Goal: Transaction & Acquisition: Purchase product/service

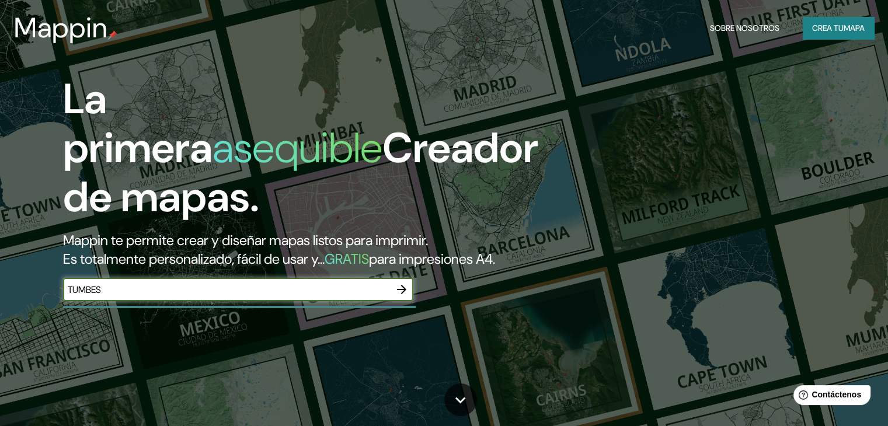
type input "TUMBES"
click at [404, 294] on icon "button" at bounding box center [401, 289] width 9 height 9
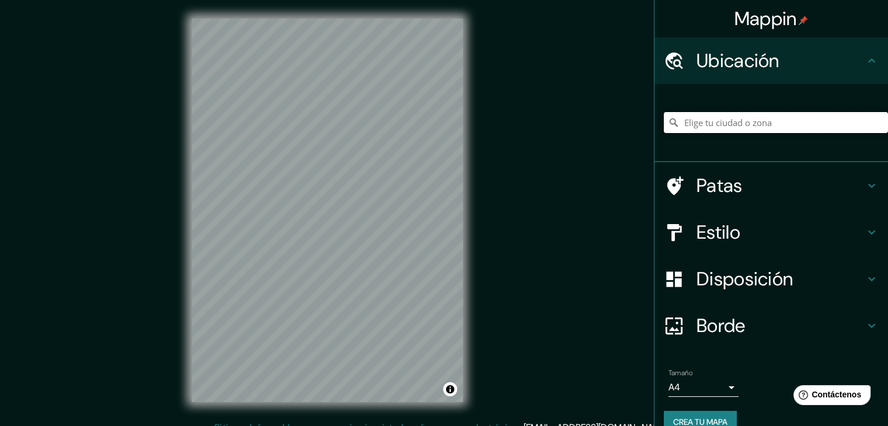
click at [735, 127] on input "Elige tu ciudad o zona" at bounding box center [776, 122] width 224 height 21
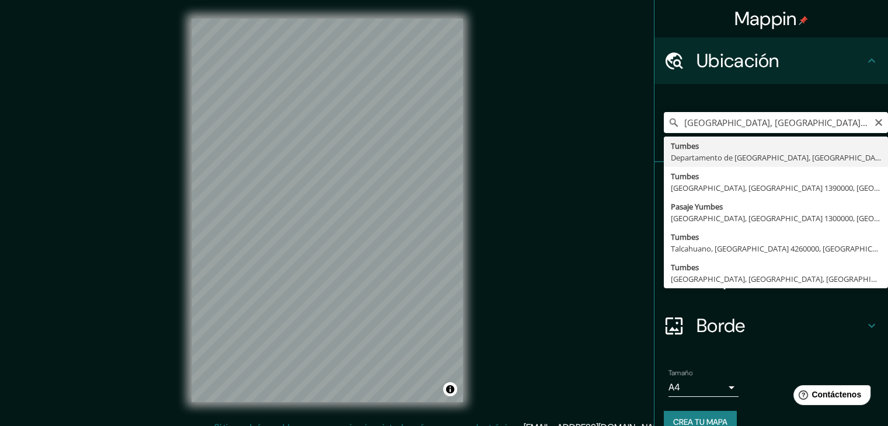
type input "Tumbes, [GEOGRAPHIC_DATA], [GEOGRAPHIC_DATA]"
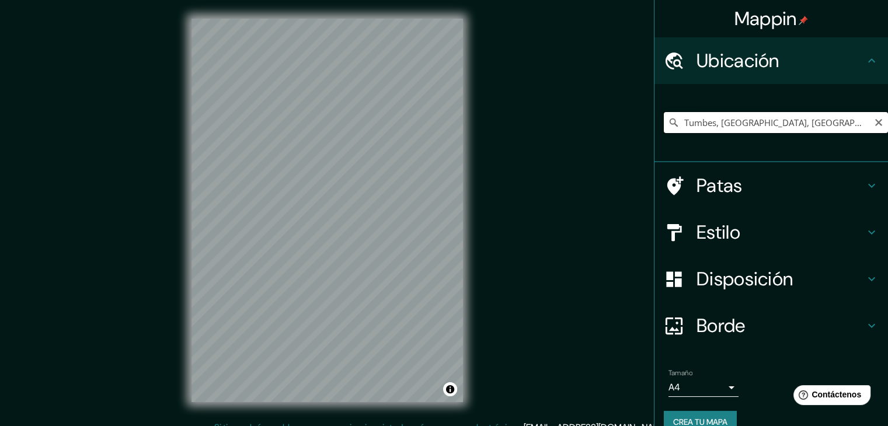
click at [713, 125] on input "Tumbes, [GEOGRAPHIC_DATA], [GEOGRAPHIC_DATA]" at bounding box center [776, 122] width 224 height 21
click at [874, 126] on icon "Claro" at bounding box center [878, 122] width 9 height 9
click at [701, 229] on font "Estilo" at bounding box center [719, 232] width 44 height 25
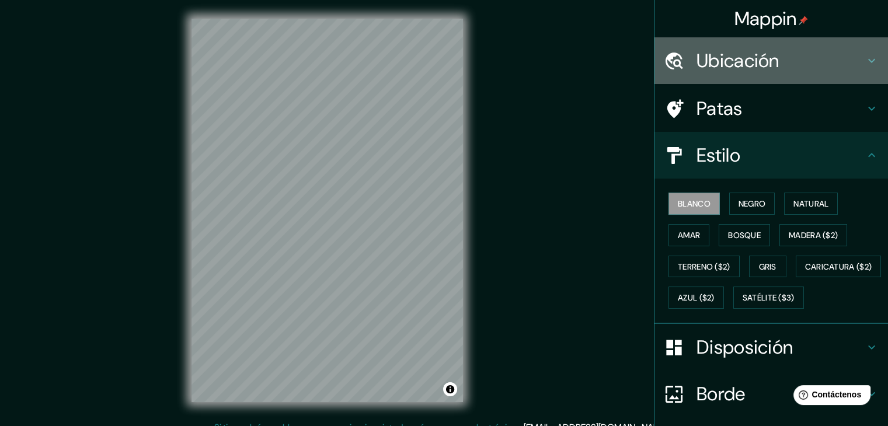
click at [697, 63] on font "Ubicación" at bounding box center [738, 60] width 83 height 25
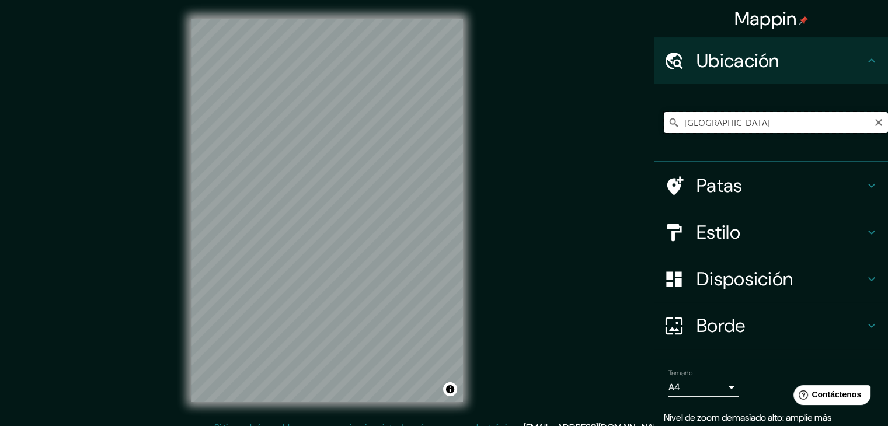
click at [708, 126] on input "[GEOGRAPHIC_DATA]" at bounding box center [776, 122] width 224 height 21
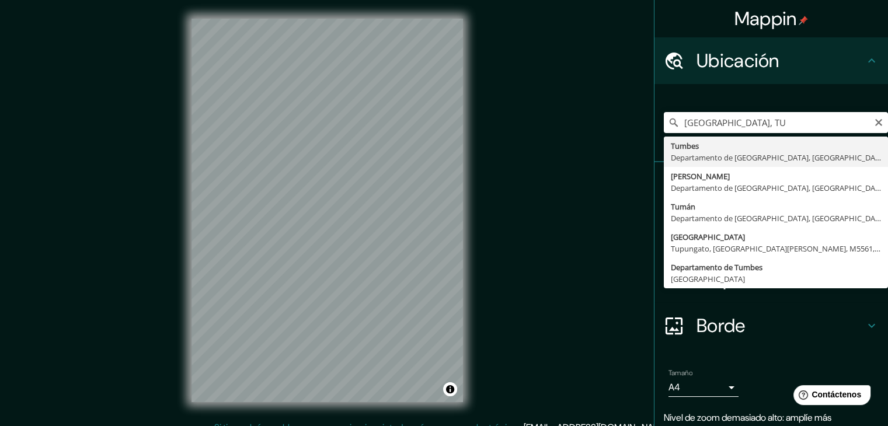
type input "Tumbes, [GEOGRAPHIC_DATA], [GEOGRAPHIC_DATA]"
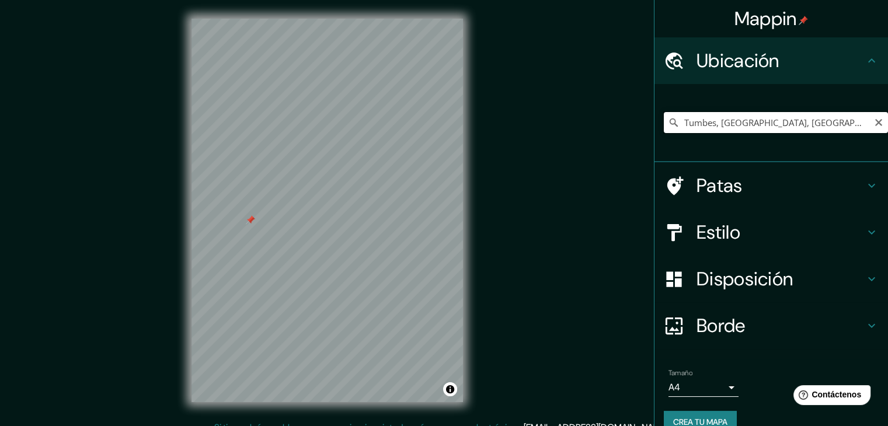
click at [760, 129] on input "Tumbes, [GEOGRAPHIC_DATA], [GEOGRAPHIC_DATA]" at bounding box center [776, 122] width 224 height 21
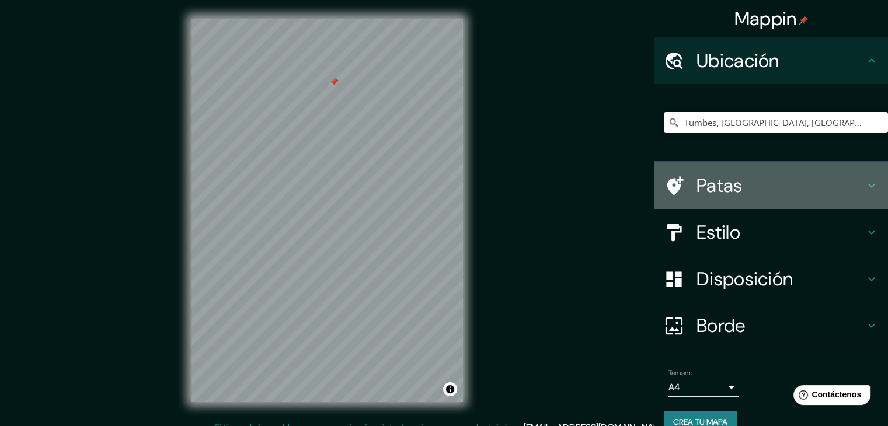
click at [708, 194] on font "Patas" at bounding box center [720, 185] width 46 height 25
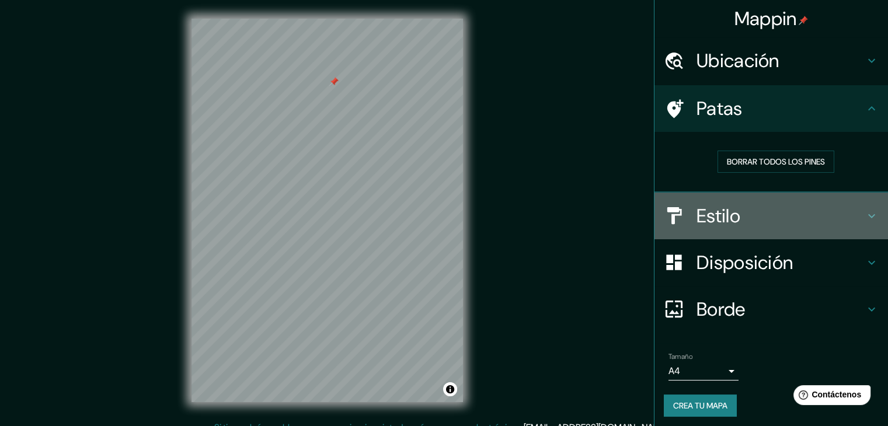
click at [705, 217] on font "Estilo" at bounding box center [719, 216] width 44 height 25
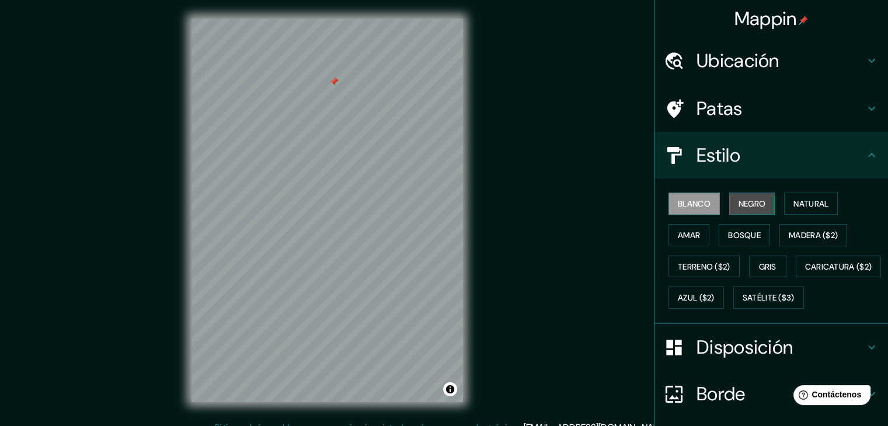
click at [746, 208] on font "Negro" at bounding box center [752, 203] width 27 height 15
click at [695, 206] on font "Blanco" at bounding box center [694, 204] width 33 height 11
click at [784, 201] on button "Natural" at bounding box center [811, 204] width 54 height 22
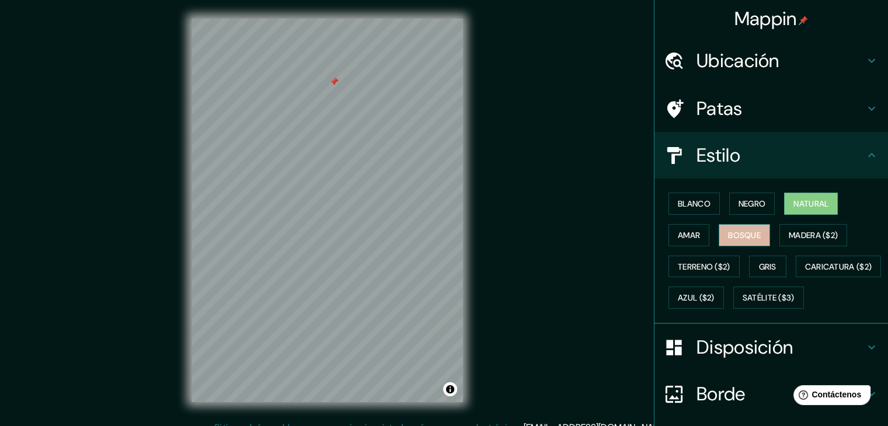
click at [728, 236] on font "Bosque" at bounding box center [744, 235] width 33 height 11
click at [690, 238] on font "Amar" at bounding box center [689, 235] width 22 height 11
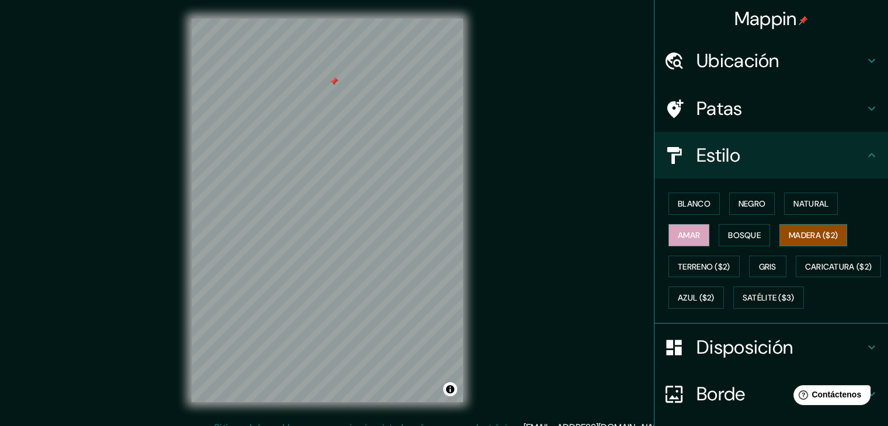
click at [794, 239] on font "Madera ($2)" at bounding box center [813, 235] width 49 height 15
click at [682, 262] on font "Terreno ($2)" at bounding box center [704, 267] width 53 height 11
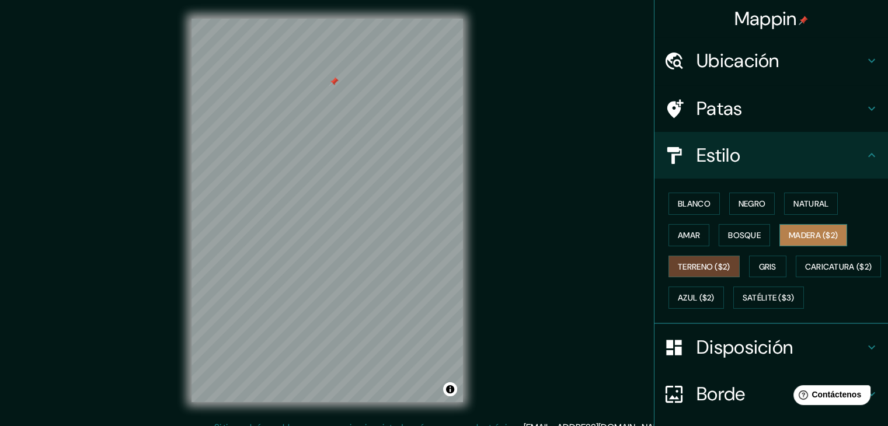
click at [807, 230] on font "Madera ($2)" at bounding box center [813, 235] width 49 height 11
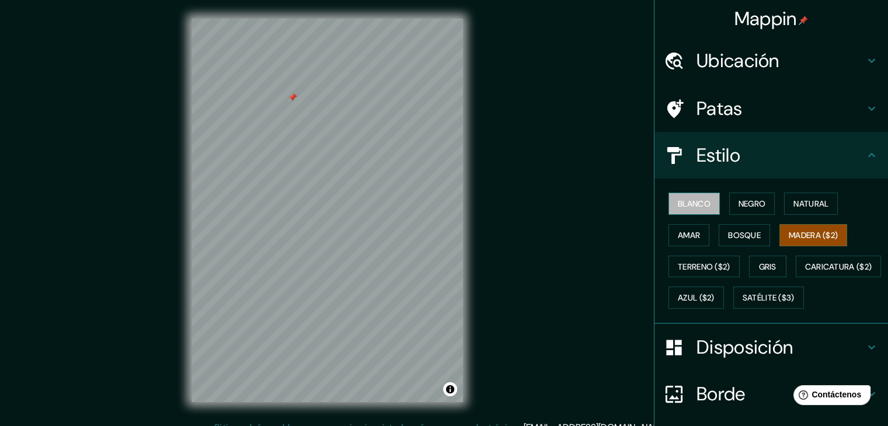
click at [684, 199] on font "Blanco" at bounding box center [694, 204] width 33 height 11
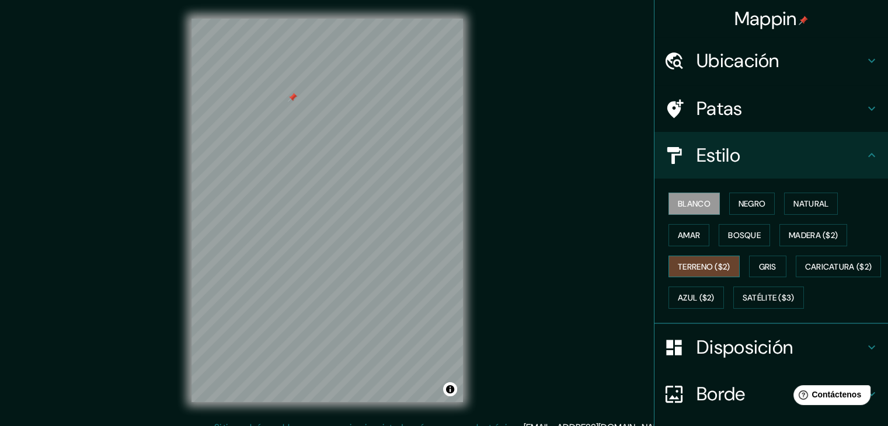
click at [717, 269] on font "Terreno ($2)" at bounding box center [704, 267] width 53 height 11
click at [766, 266] on font "Gris" at bounding box center [768, 267] width 18 height 11
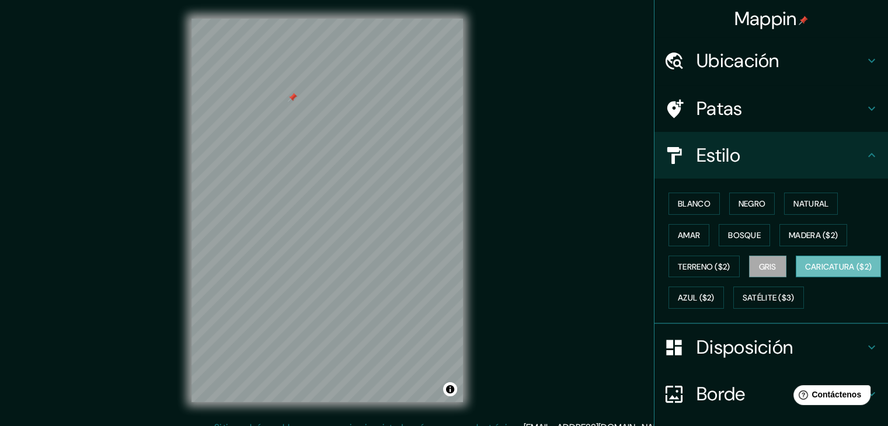
click at [805, 272] on font "Caricatura ($2)" at bounding box center [838, 267] width 67 height 11
click at [715, 298] on font "Azul ($2)" at bounding box center [696, 298] width 37 height 11
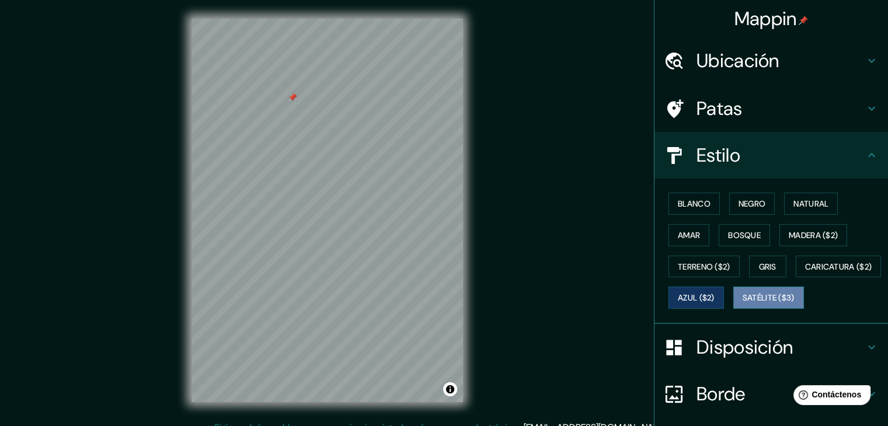
click at [743, 304] on font "Satélite ($3)" at bounding box center [769, 298] width 52 height 11
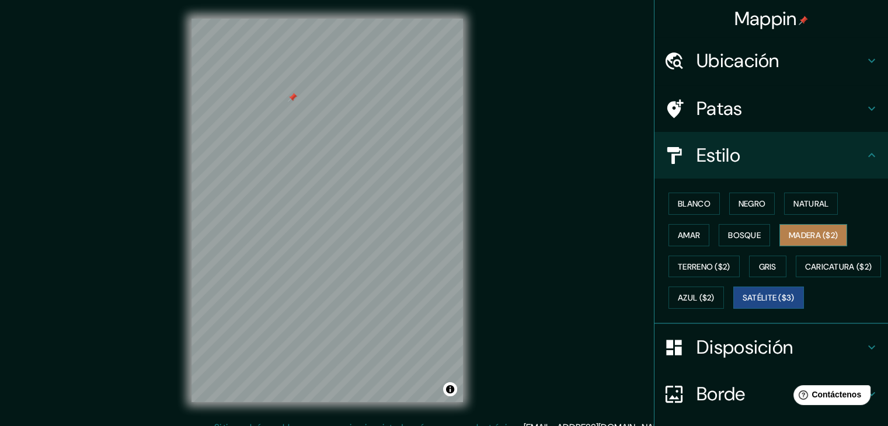
click at [789, 231] on font "Madera ($2)" at bounding box center [813, 235] width 49 height 11
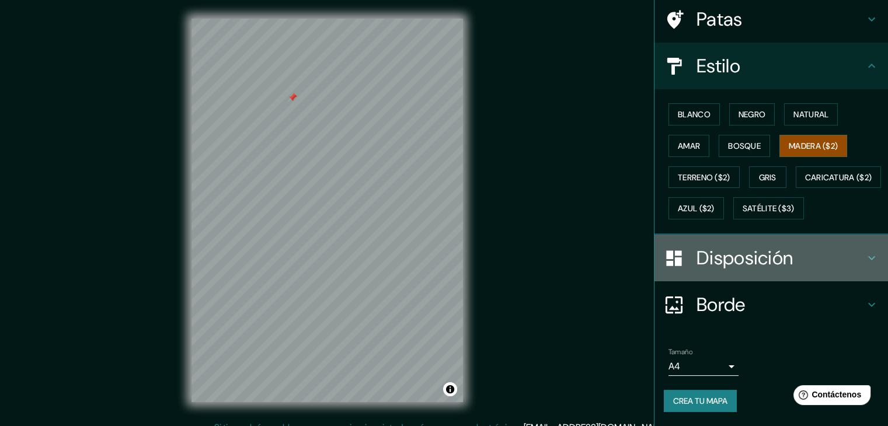
click at [729, 261] on font "Disposición" at bounding box center [745, 258] width 96 height 25
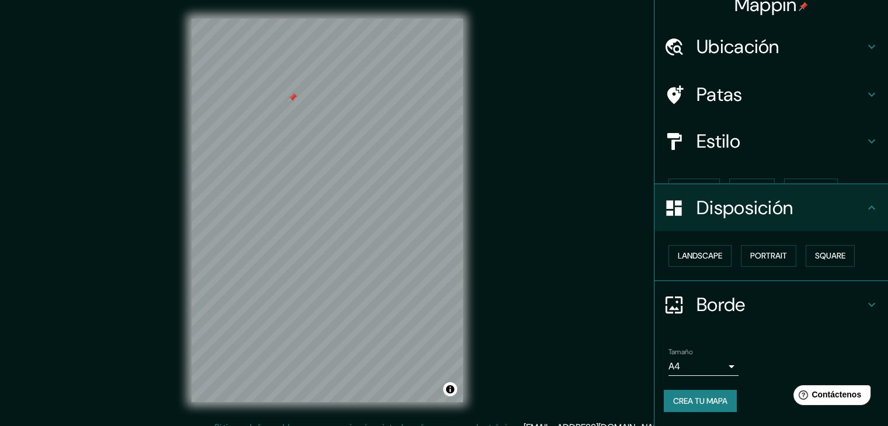
scroll to position [0, 0]
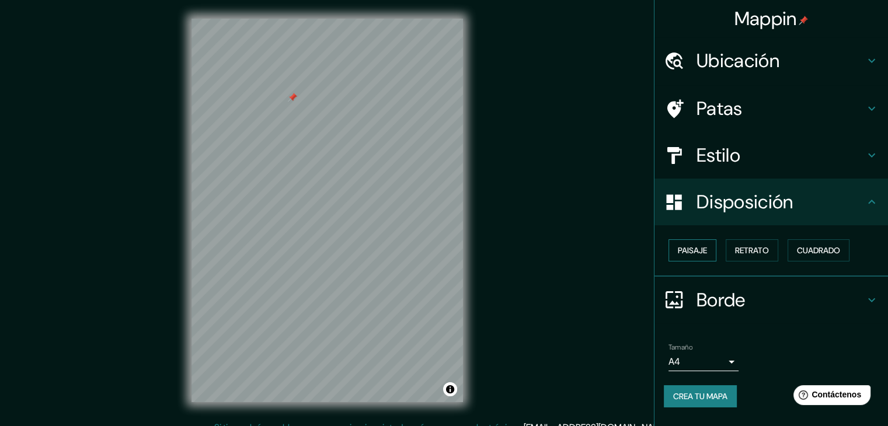
click at [701, 253] on font "Paisaje" at bounding box center [692, 250] width 29 height 11
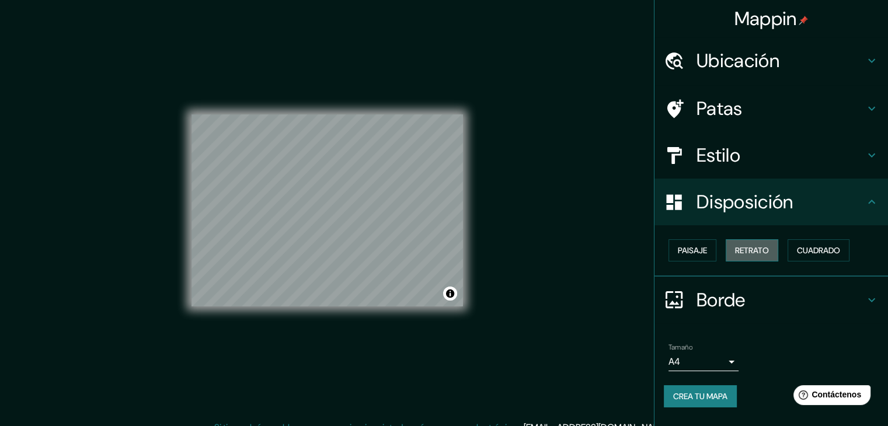
click at [747, 249] on font "Retrato" at bounding box center [752, 250] width 34 height 11
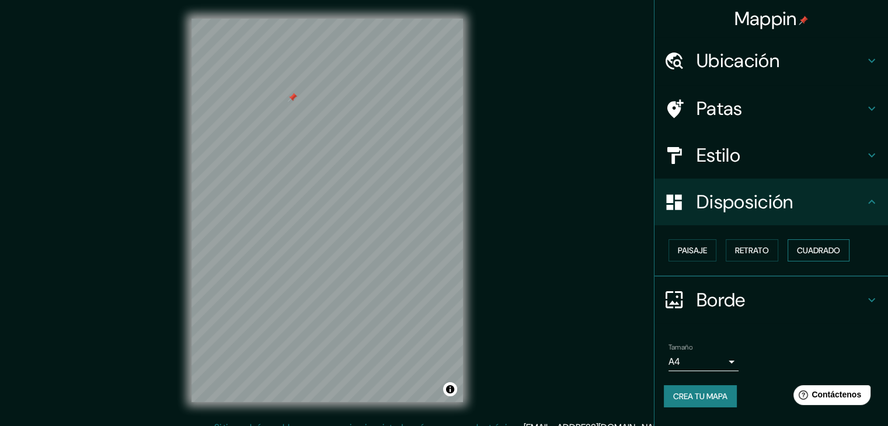
click at [809, 249] on font "Cuadrado" at bounding box center [818, 250] width 43 height 11
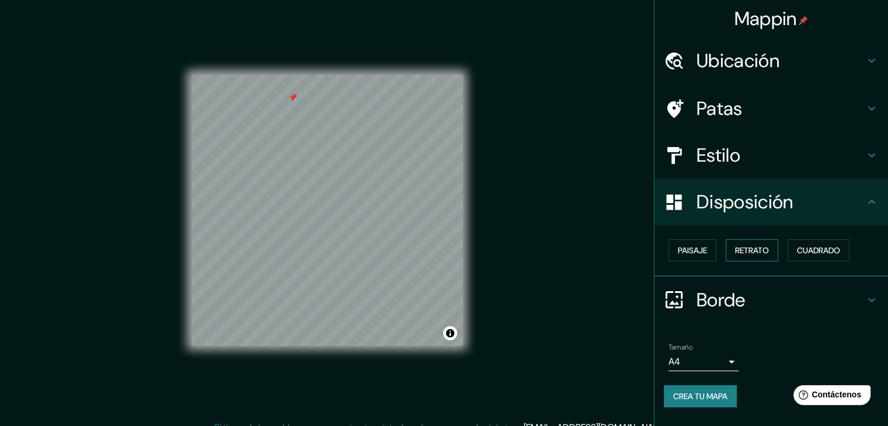
click at [771, 250] on button "Retrato" at bounding box center [752, 250] width 53 height 22
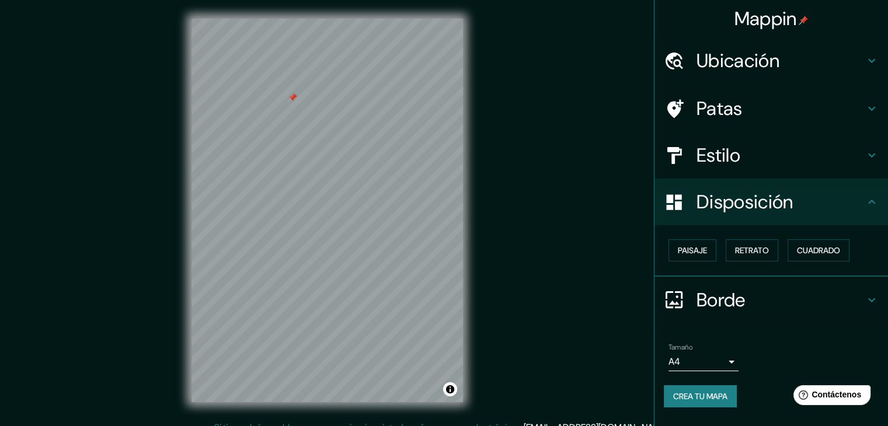
scroll to position [13, 0]
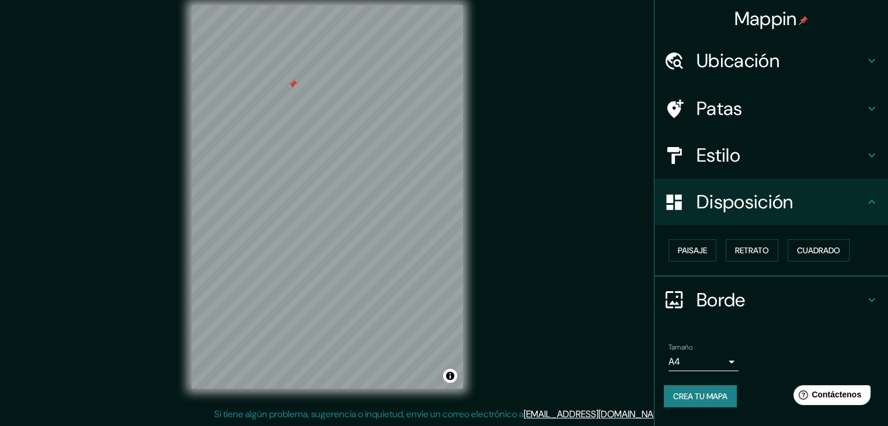
click at [738, 301] on font "Borde" at bounding box center [721, 300] width 49 height 25
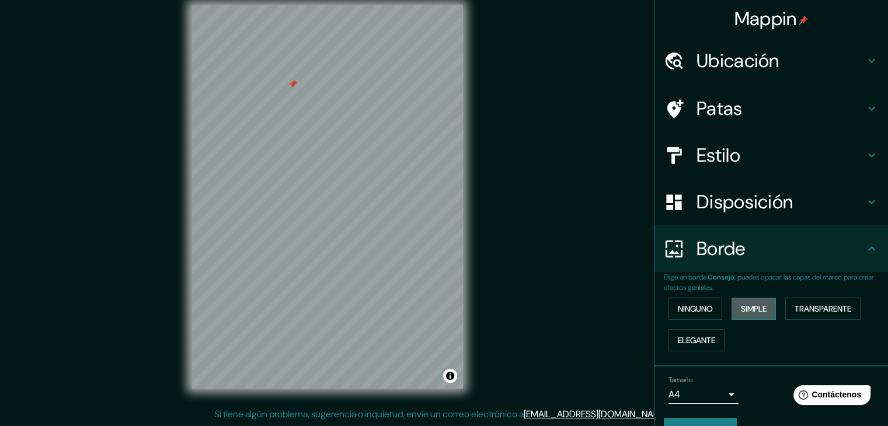
click at [732, 311] on button "Simple" at bounding box center [754, 309] width 44 height 22
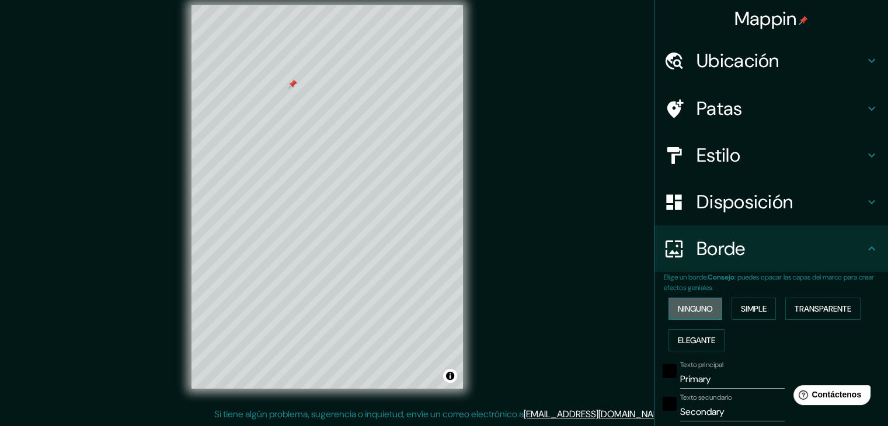
click at [702, 311] on font "Ninguno" at bounding box center [695, 309] width 35 height 11
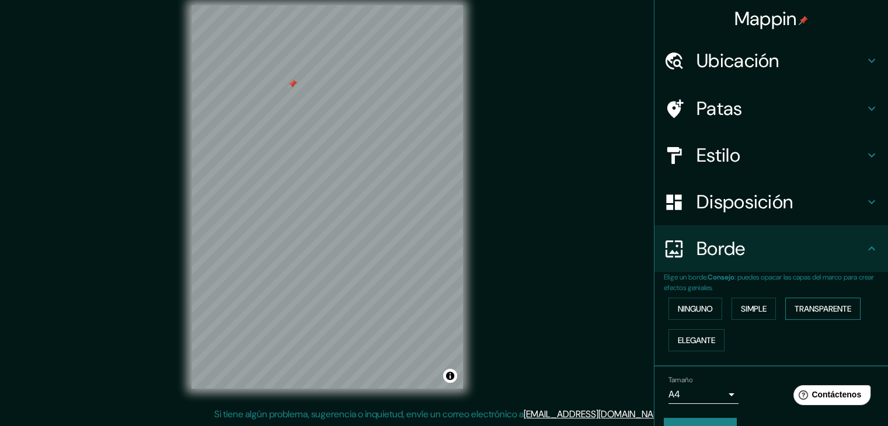
click at [795, 309] on font "Transparente" at bounding box center [823, 309] width 57 height 11
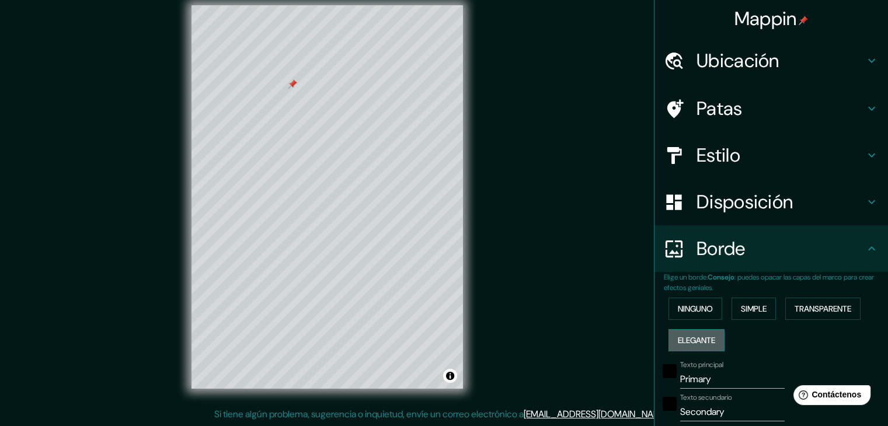
click at [705, 339] on font "Elegante" at bounding box center [696, 340] width 37 height 11
click at [698, 311] on font "Ninguno" at bounding box center [695, 309] width 35 height 11
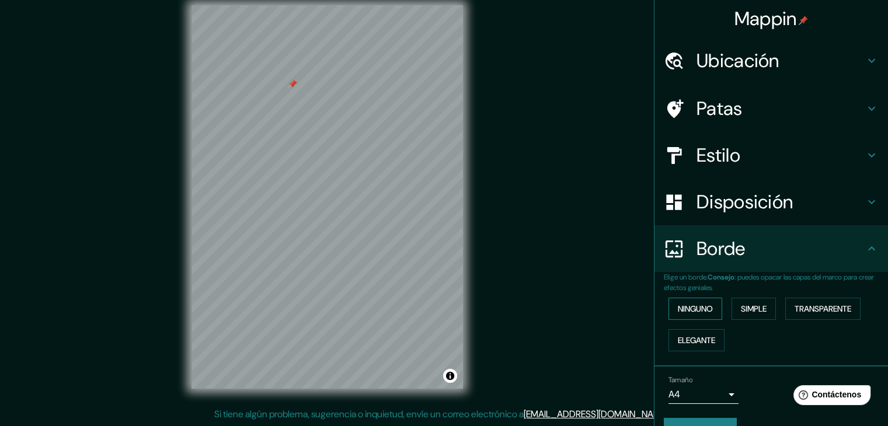
scroll to position [26, 0]
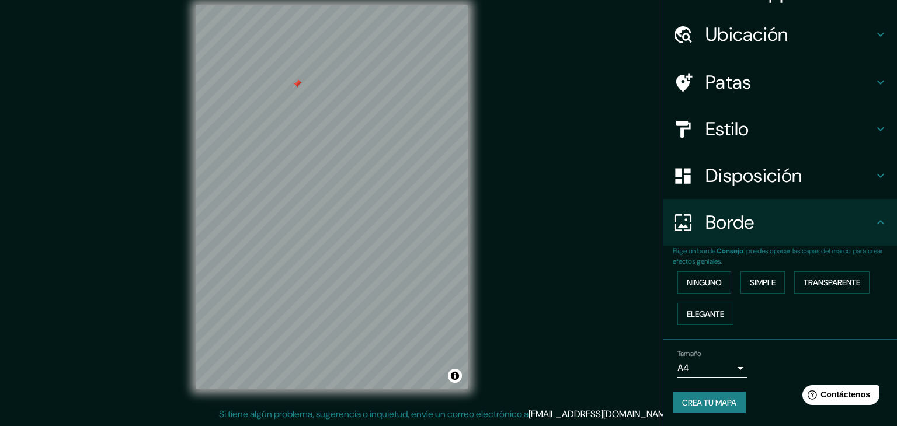
click at [721, 362] on body "Mappin Ubicación Tumbes, [GEOGRAPHIC_DATA], [GEOGRAPHIC_DATA] Patas Estilo Disp…" at bounding box center [448, 200] width 897 height 426
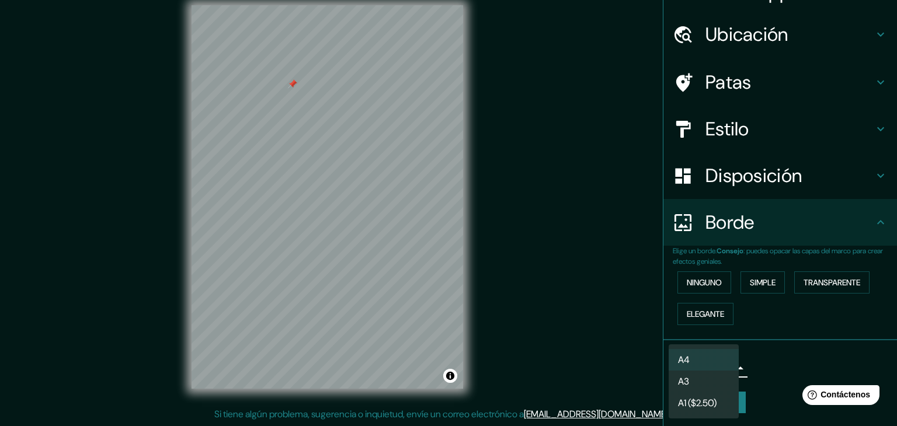
click at [707, 380] on li "A3" at bounding box center [704, 382] width 70 height 22
click at [688, 368] on body "Mappin Ubicación Tumbes, [GEOGRAPHIC_DATA], [GEOGRAPHIC_DATA] Patas Estilo Disp…" at bounding box center [448, 200] width 897 height 426
click at [687, 359] on font "A4" at bounding box center [684, 360] width 12 height 12
click at [701, 363] on body "Mappin Ubicación Tumbes, [GEOGRAPHIC_DATA], [GEOGRAPHIC_DATA] Patas Estilo Disp…" at bounding box center [448, 200] width 897 height 426
click at [699, 383] on li "A3" at bounding box center [704, 382] width 70 height 22
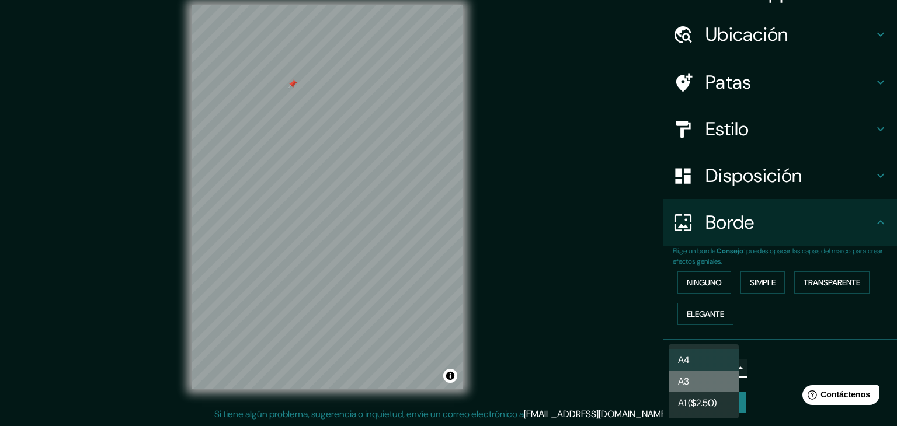
type input "a4"
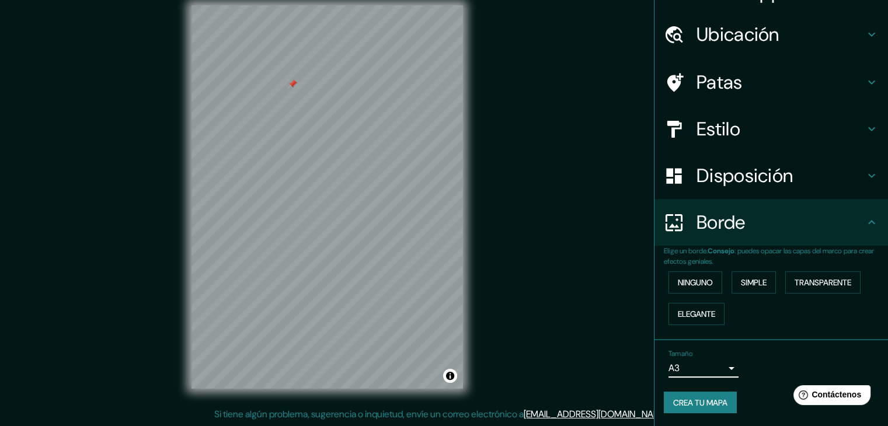
click at [715, 125] on font "Estilo" at bounding box center [719, 129] width 44 height 25
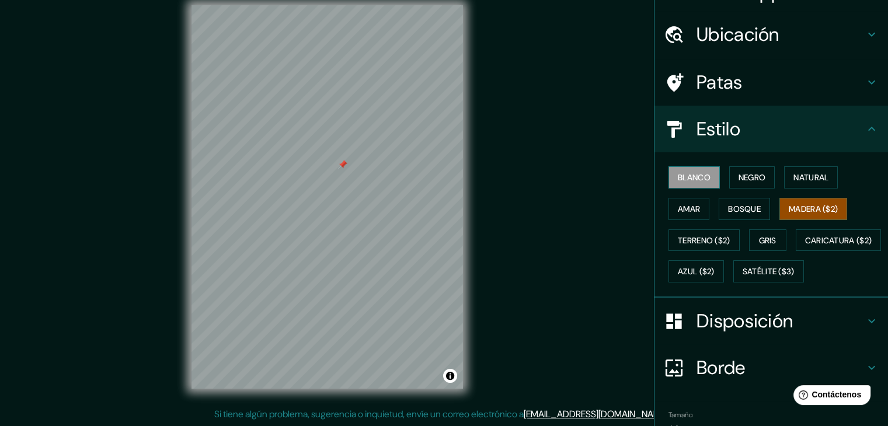
click at [687, 173] on font "Blanco" at bounding box center [694, 177] width 33 height 11
click at [789, 206] on font "Madera ($2)" at bounding box center [813, 209] width 49 height 11
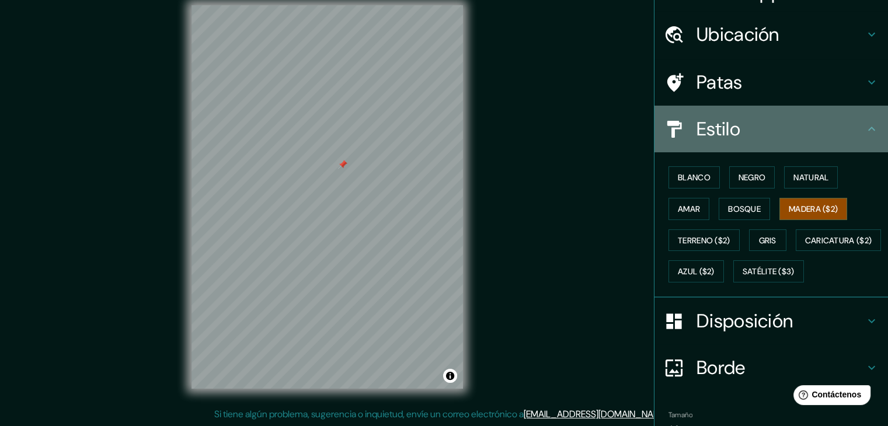
click at [865, 130] on icon at bounding box center [872, 129] width 14 height 14
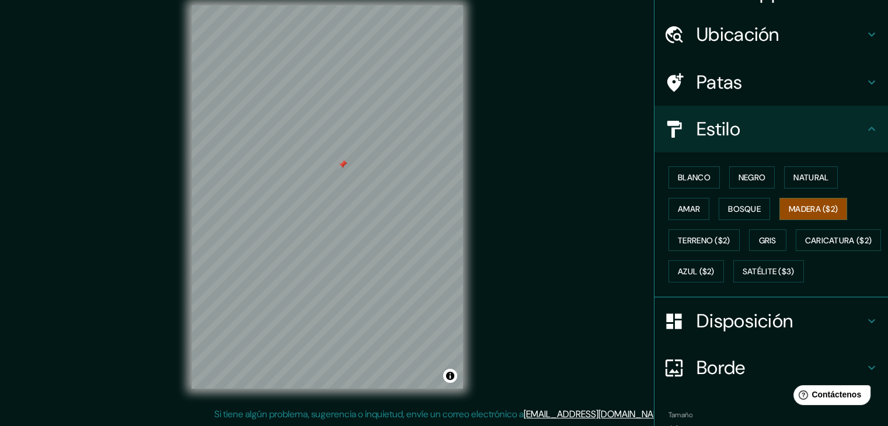
click at [865, 130] on icon at bounding box center [872, 129] width 14 height 14
click at [751, 245] on button "Gris" at bounding box center [767, 240] width 37 height 22
click at [808, 204] on font "Madera ($2)" at bounding box center [813, 209] width 49 height 11
click at [802, 182] on font "Natural" at bounding box center [810, 177] width 35 height 15
click at [761, 185] on button "Negro" at bounding box center [752, 177] width 46 height 22
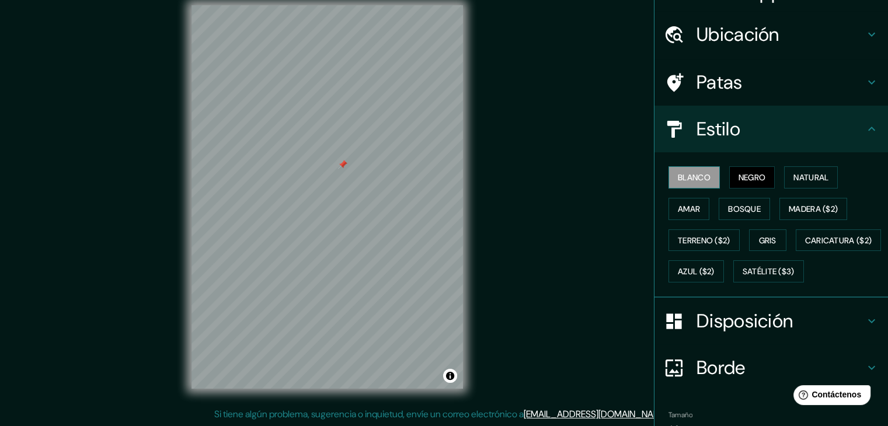
click at [693, 175] on font "Blanco" at bounding box center [694, 177] width 33 height 11
click at [789, 210] on font "Madera ($2)" at bounding box center [813, 209] width 49 height 11
click at [683, 177] on font "Blanco" at bounding box center [694, 177] width 33 height 11
click at [794, 213] on font "Madera ($2)" at bounding box center [813, 209] width 49 height 11
click at [775, 333] on font "Disposición" at bounding box center [745, 321] width 96 height 25
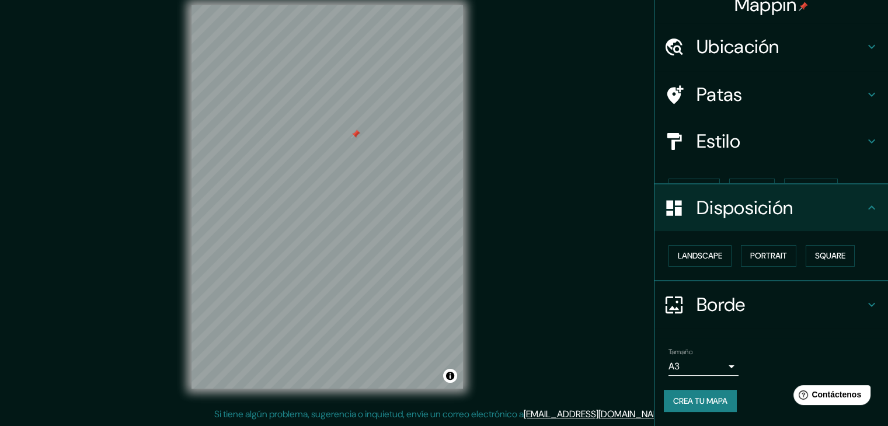
scroll to position [0, 0]
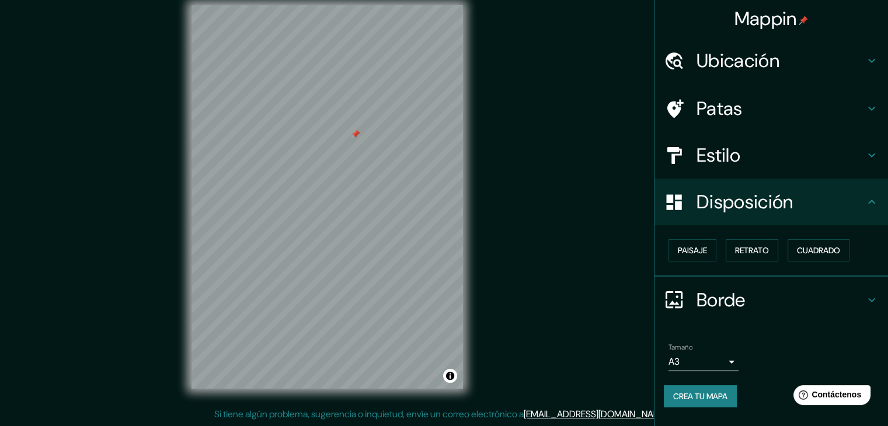
click at [677, 304] on icon at bounding box center [674, 299] width 17 height 17
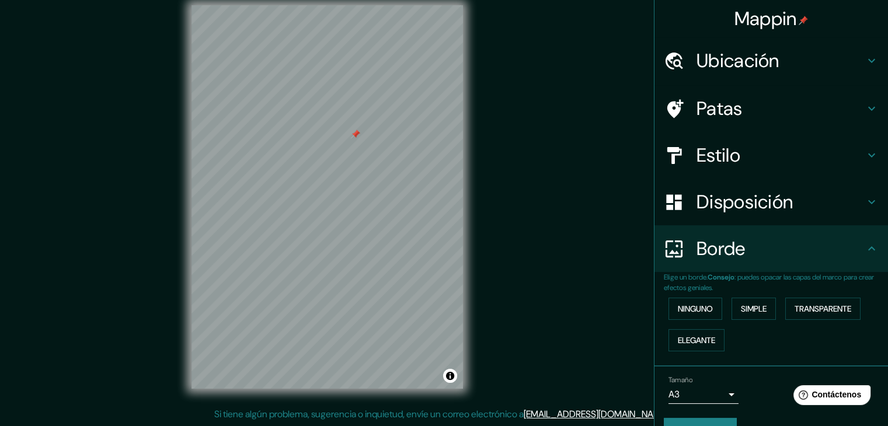
scroll to position [26, 0]
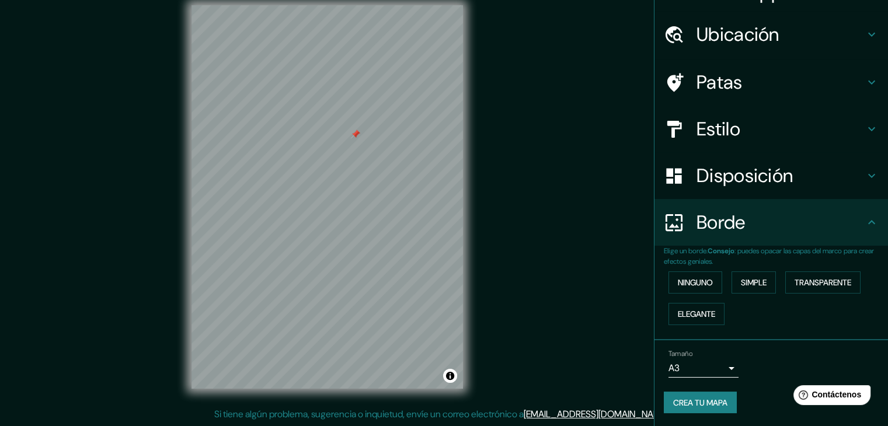
click at [707, 406] on font "Crea tu mapa" at bounding box center [700, 402] width 54 height 15
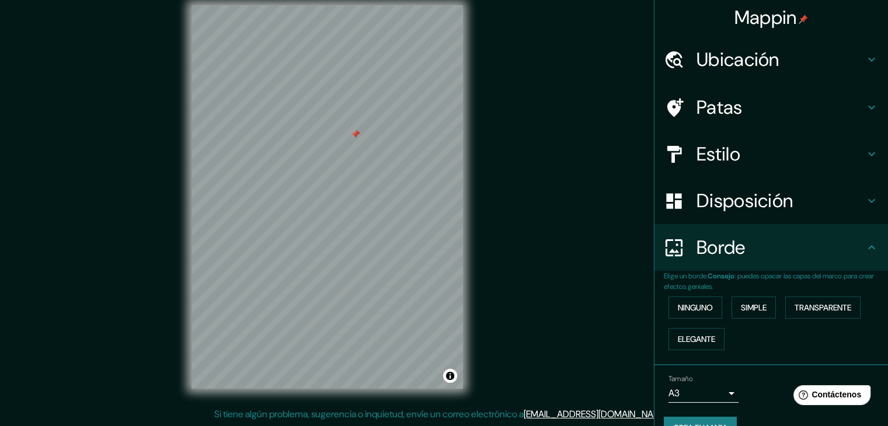
scroll to position [2, 0]
click at [755, 18] on font "Mappin" at bounding box center [766, 17] width 62 height 25
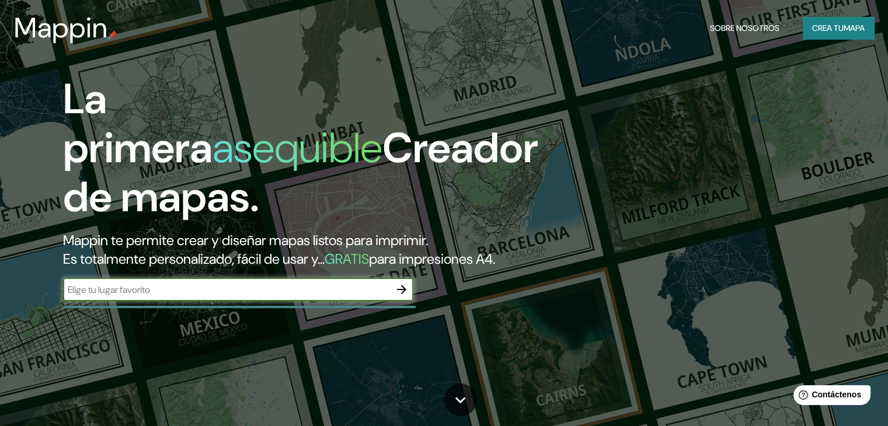
click at [817, 27] on font "Crea tu" at bounding box center [828, 28] width 32 height 11
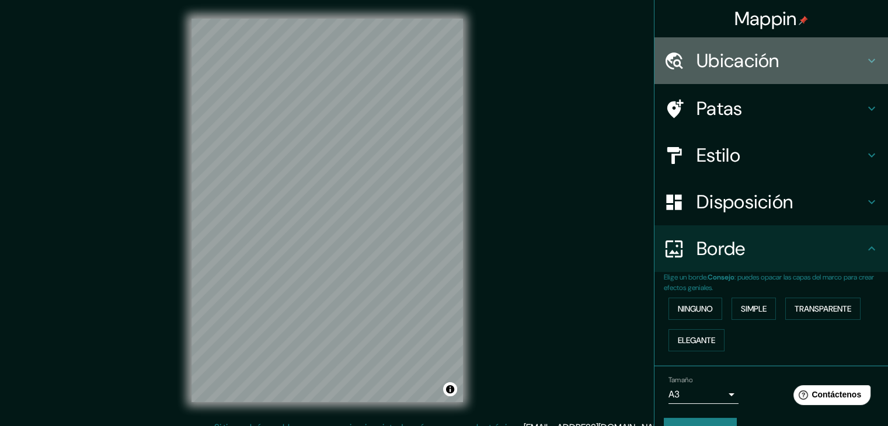
click at [712, 59] on font "Ubicación" at bounding box center [738, 60] width 83 height 25
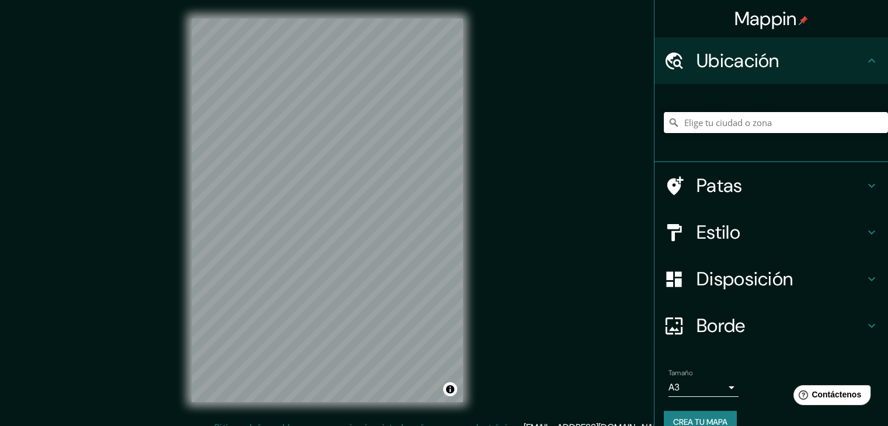
click at [726, 120] on input "Elige tu ciudad o zona" at bounding box center [776, 122] width 224 height 21
click at [700, 126] on input "Elige tu ciudad o zona" at bounding box center [776, 122] width 224 height 21
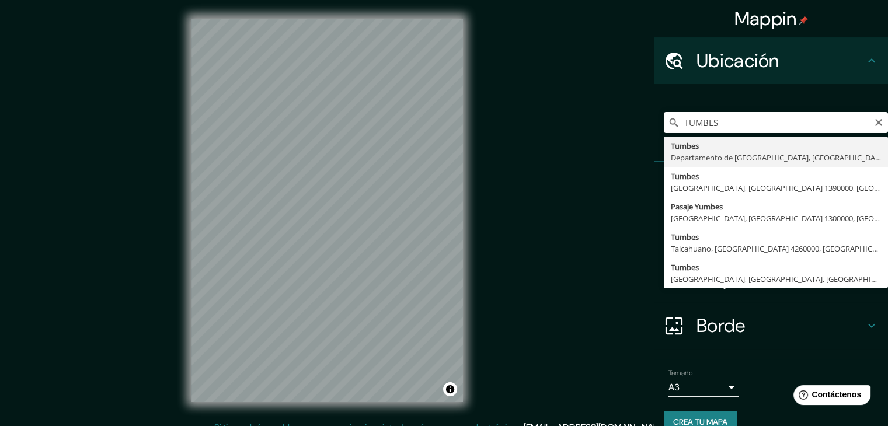
type input "Tumbes, [GEOGRAPHIC_DATA], [GEOGRAPHIC_DATA]"
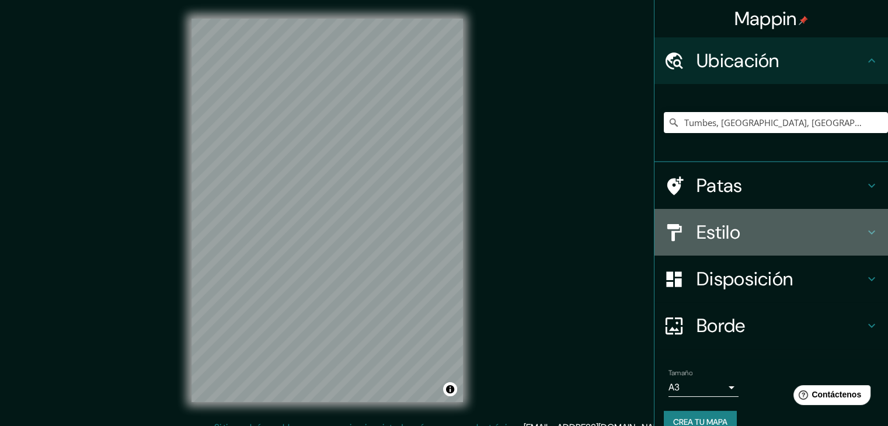
click at [715, 229] on font "Estilo" at bounding box center [719, 232] width 44 height 25
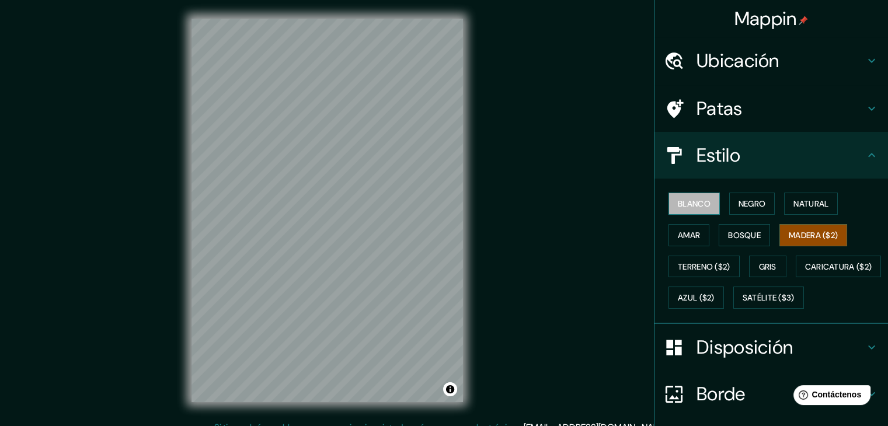
click at [688, 205] on font "Blanco" at bounding box center [694, 204] width 33 height 11
click at [755, 204] on font "Negro" at bounding box center [752, 204] width 27 height 11
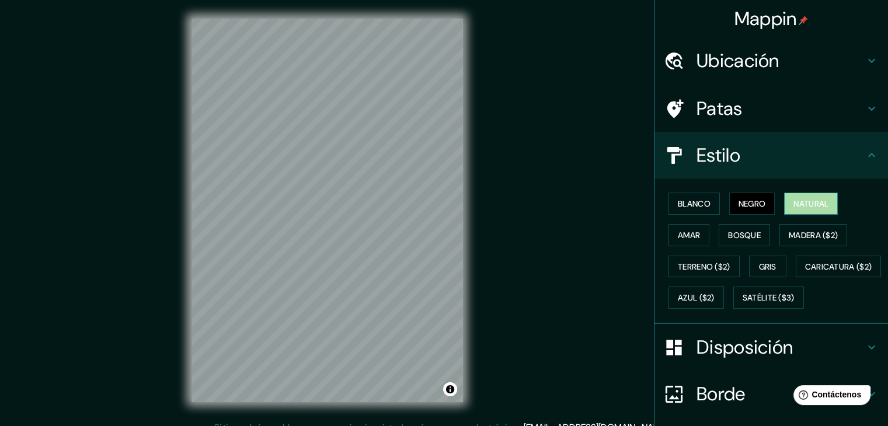
click at [809, 204] on font "Natural" at bounding box center [810, 204] width 35 height 11
click at [683, 232] on font "Amar" at bounding box center [689, 235] width 22 height 11
click at [729, 246] on div "Blanco Negro Natural Amar Bosque Madera ($2) Terreno ($2) Gris Caricatura ($2) …" at bounding box center [776, 251] width 224 height 126
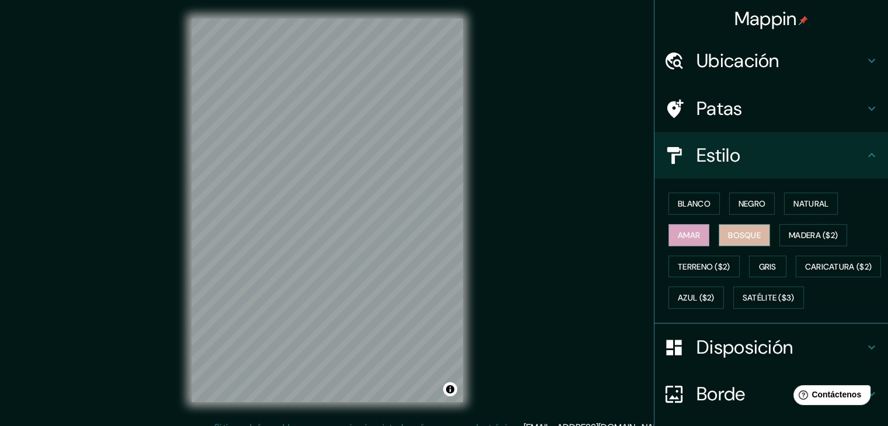
click at [728, 243] on button "Bosque" at bounding box center [744, 235] width 51 height 22
click at [792, 242] on button "Madera ($2)" at bounding box center [813, 235] width 68 height 22
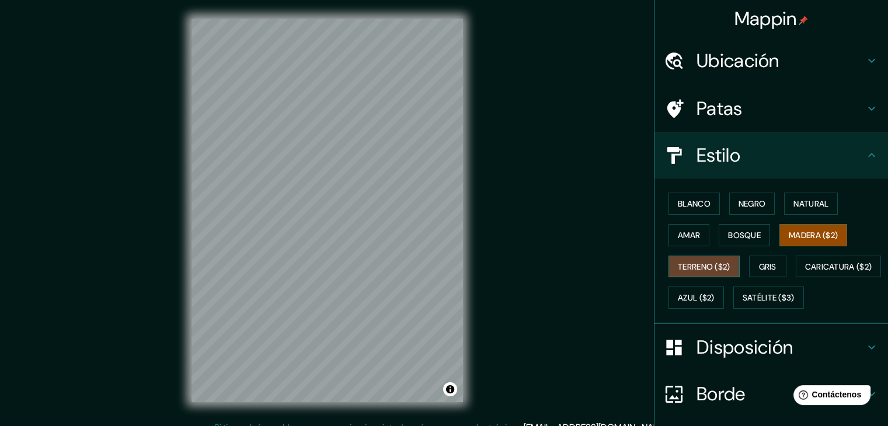
click at [719, 269] on font "Terreno ($2)" at bounding box center [704, 267] width 53 height 11
click at [770, 269] on font "Gris" at bounding box center [768, 267] width 18 height 11
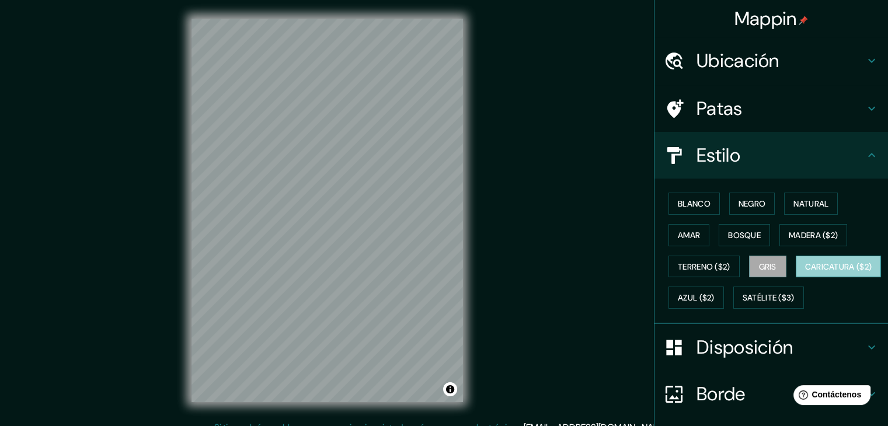
click at [805, 272] on font "Caricatura ($2)" at bounding box center [838, 267] width 67 height 11
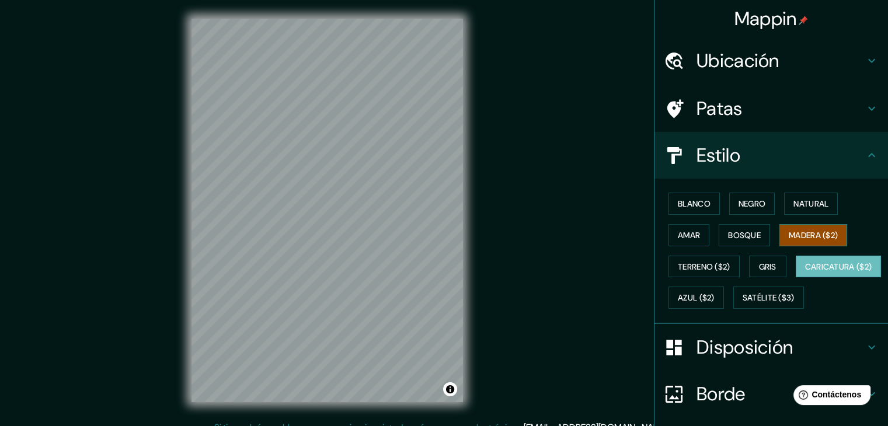
click at [819, 239] on font "Madera ($2)" at bounding box center [813, 235] width 49 height 15
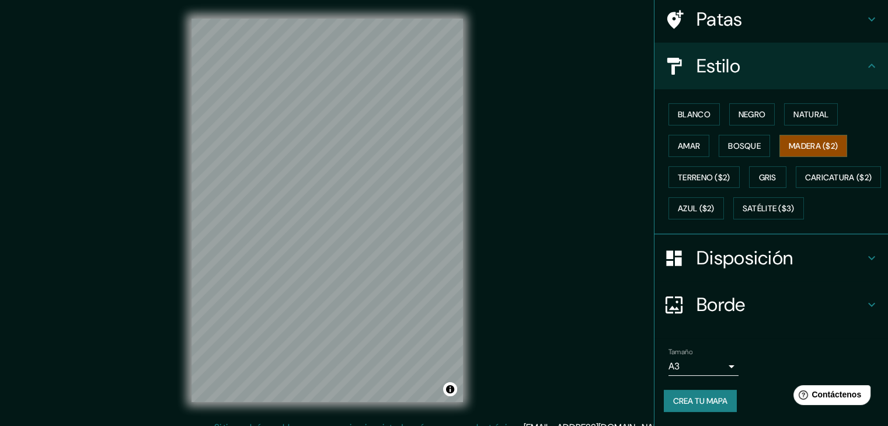
click at [763, 263] on font "Disposición" at bounding box center [745, 258] width 96 height 25
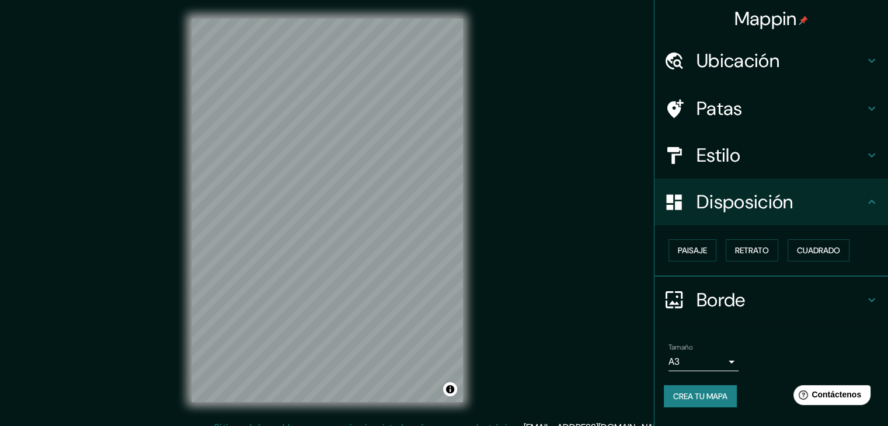
scroll to position [0, 0]
